Goal: Information Seeking & Learning: Learn about a topic

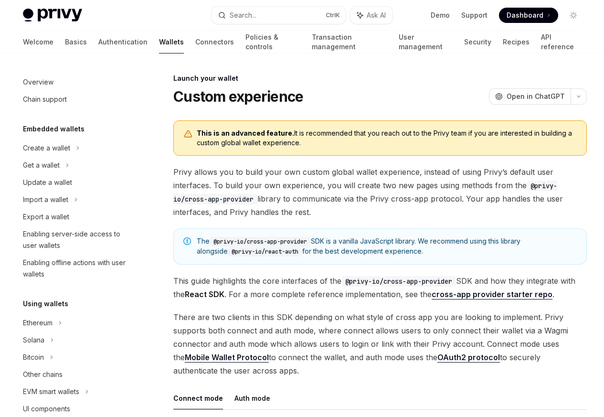
scroll to position [437, 0]
